Goal: Answer question/provide support

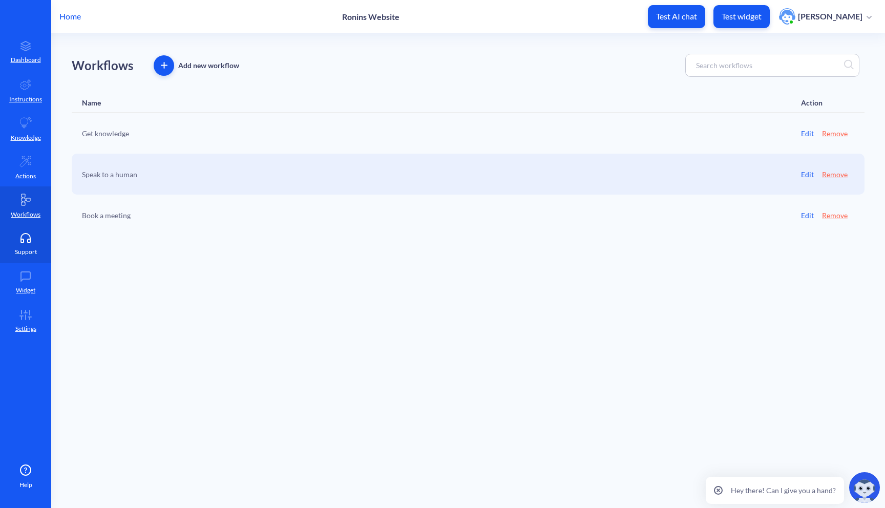
click at [35, 228] on link "Support" at bounding box center [25, 244] width 51 height 38
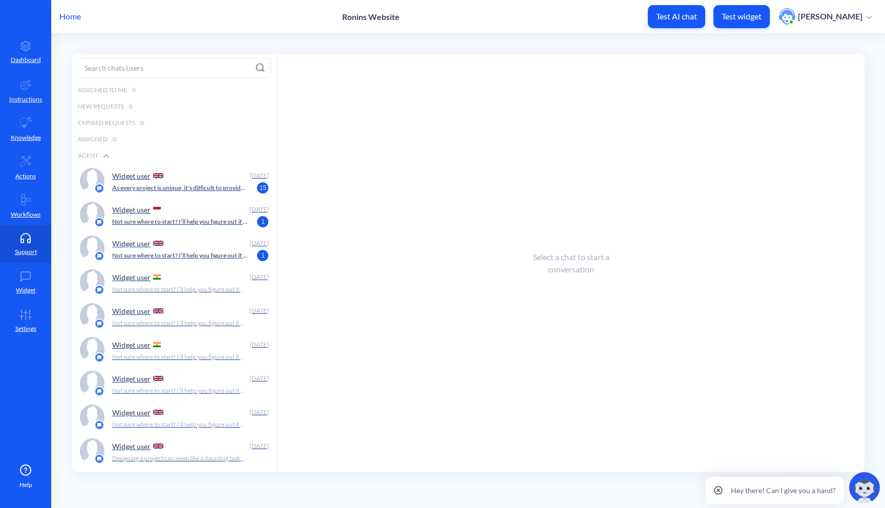
click at [188, 248] on div "Widget user" at bounding box center [179, 243] width 134 height 15
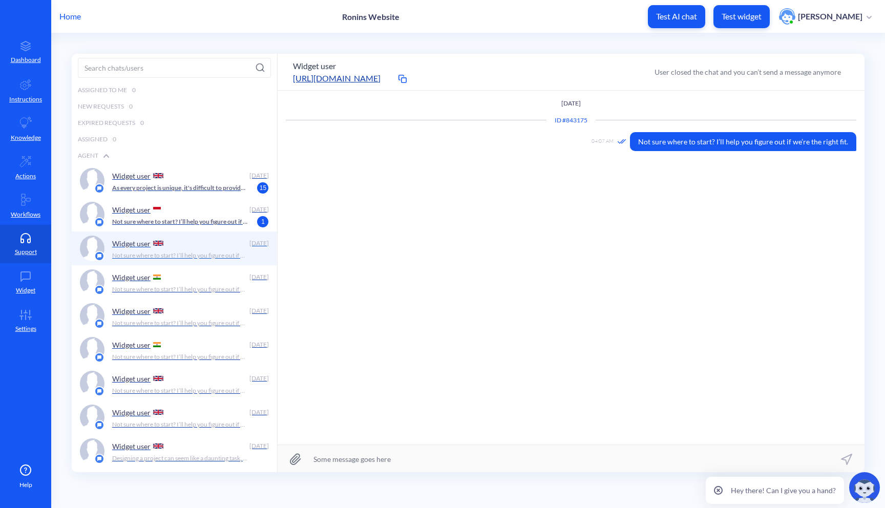
scroll to position [1, 0]
click at [189, 216] on div "Widget user" at bounding box center [179, 208] width 134 height 15
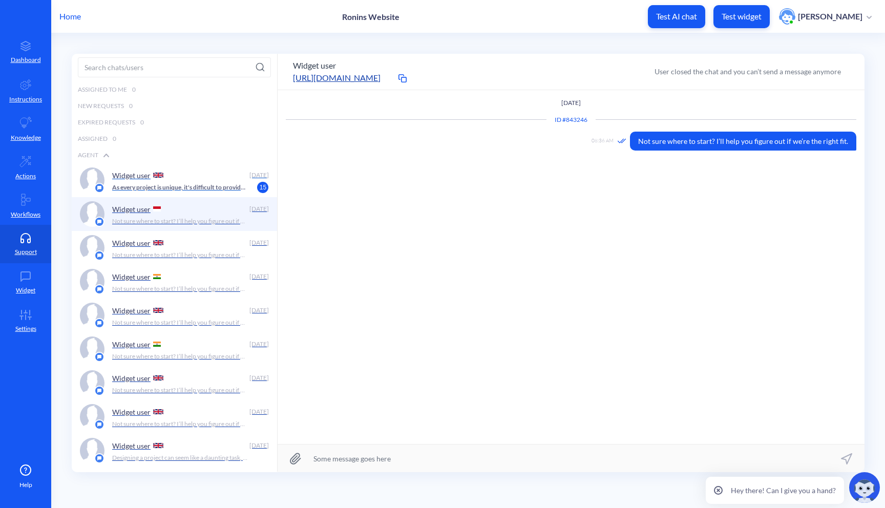
click at [190, 187] on p "As every project is unique, it's difficult to provide a price without understan…" at bounding box center [180, 187] width 136 height 9
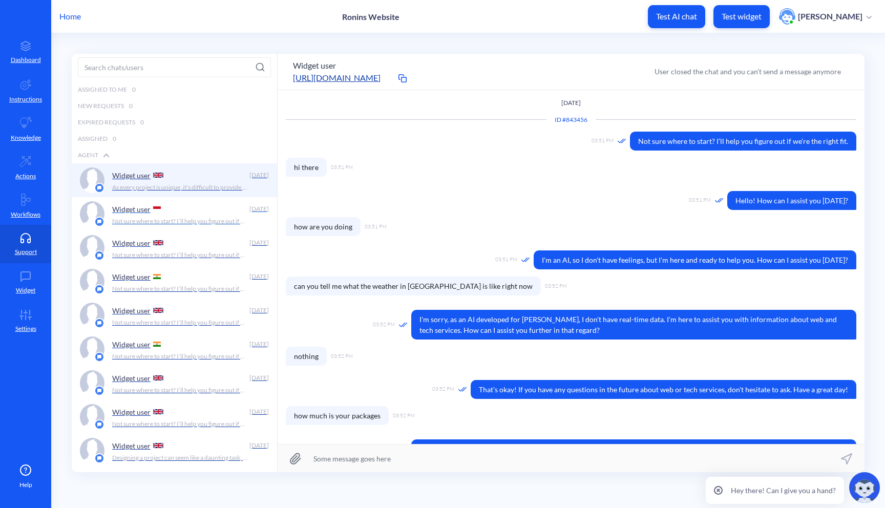
click at [183, 211] on div "Widget user" at bounding box center [179, 208] width 134 height 15
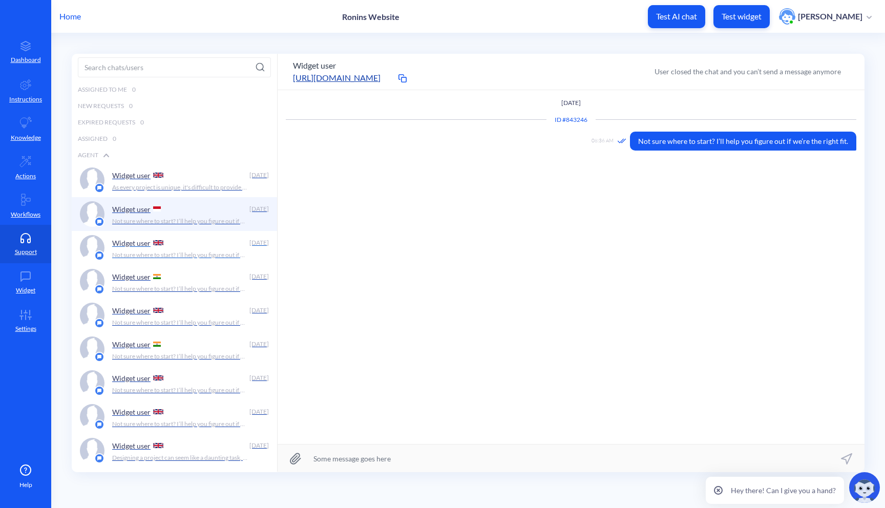
click at [182, 249] on div "Widget user" at bounding box center [179, 242] width 134 height 15
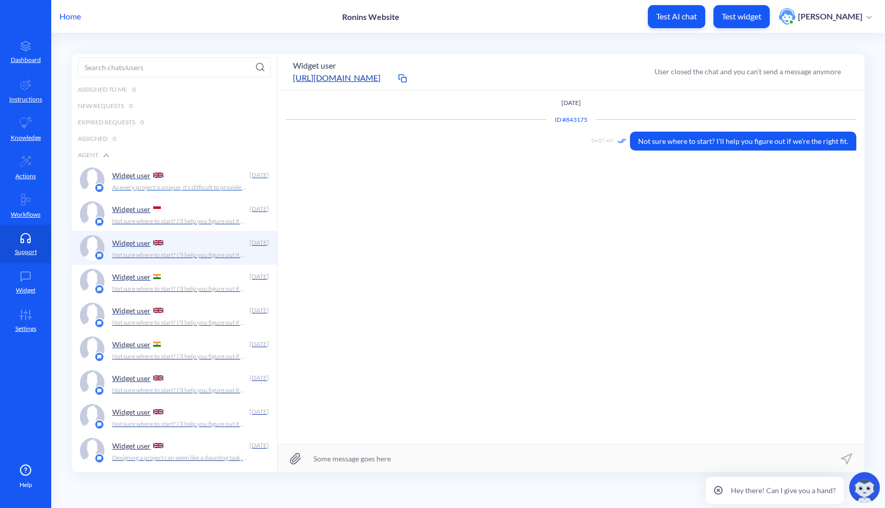
click at [192, 179] on div "Widget user" at bounding box center [179, 174] width 134 height 15
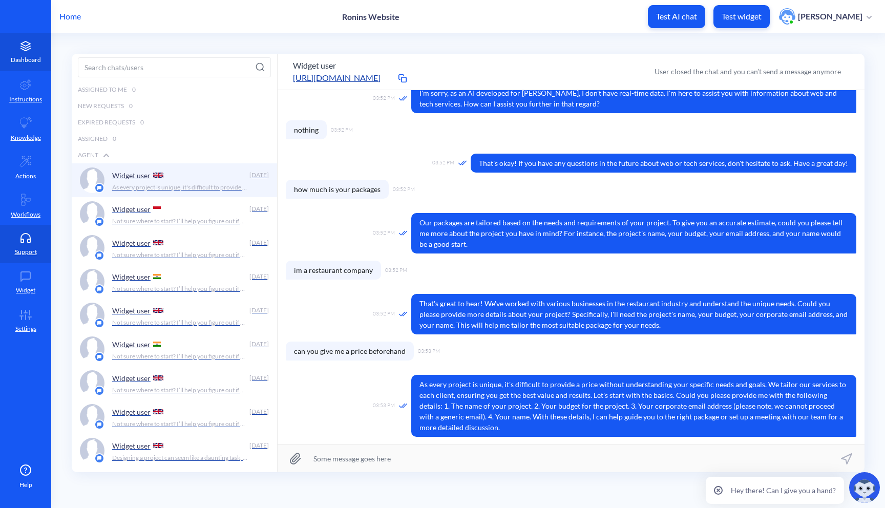
click at [32, 53] on link "Dashboard" at bounding box center [25, 52] width 51 height 38
